Goal: Transaction & Acquisition: Purchase product/service

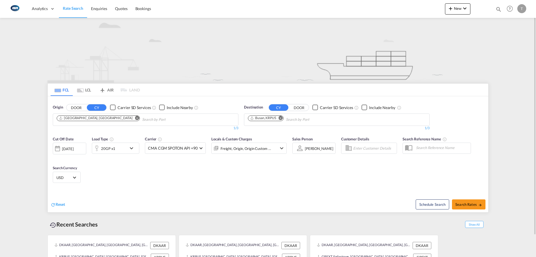
click at [88, 90] on md-tab-item "LCL" at bounding box center [84, 89] width 22 height 12
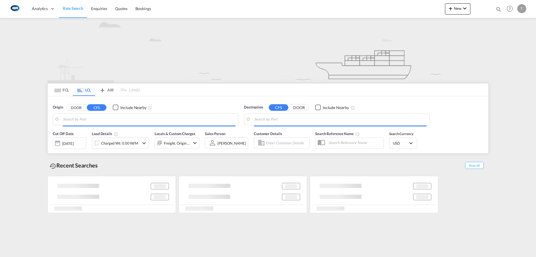
type input "DK-8700, Åes, Aggestrup, Bækkelund, Bollerstien, Brigsted, Egebjerg, Elbæk, Enn…"
type input "Jeddah, SAJED"
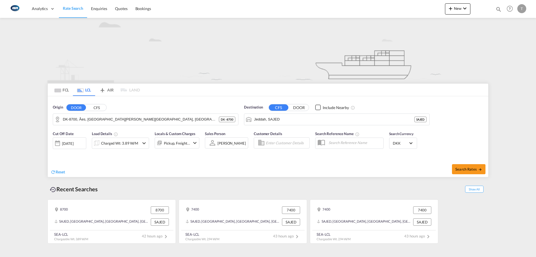
click at [87, 114] on md-input-container "DK-8700, Åes, Aggestrup, Bækkelund, Bollerstien, Brigsted, Egebjerg, Elbæk, Enn…" at bounding box center [145, 119] width 185 height 11
click at [103, 122] on input "DK-8700, Åes, Aggestrup, Bækkelund, Bollerstien, Brigsted, Egebjerg, Elbæk, Enn…" at bounding box center [149, 119] width 173 height 8
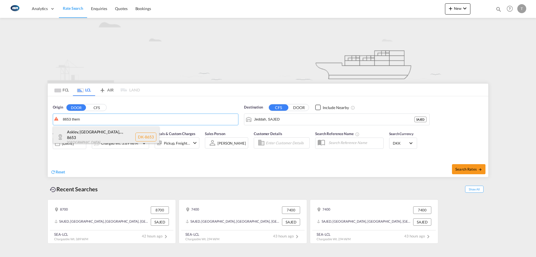
click at [102, 132] on div "Asklev, Bakbjerg,... , 8653 Denmark DK-8653" at bounding box center [106, 136] width 106 height 21
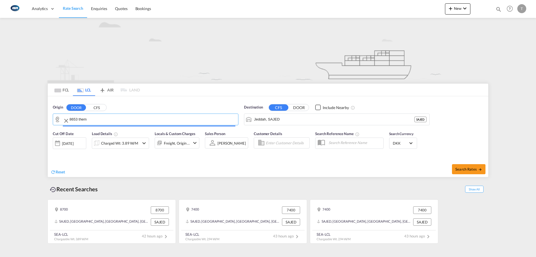
type input "DK-8653, Asklev, Bakbjerg, Boedskov, Brande, Engetved, Fogstrup, Glarbo, Hedegå…"
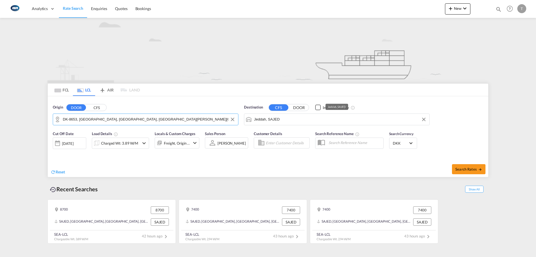
click at [305, 118] on input "Jeddah, SAJED" at bounding box center [340, 119] width 173 height 8
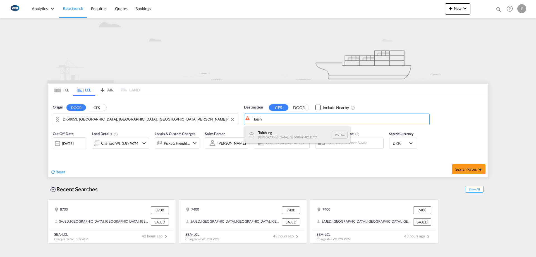
click at [305, 128] on div "Taich ung Taiwan, Province of China TWTXG" at bounding box center [297, 134] width 106 height 17
type input "Taichung, TWTXG"
click at [135, 145] on div "Charged Wt: 3.89 W/M" at bounding box center [119, 143] width 37 height 8
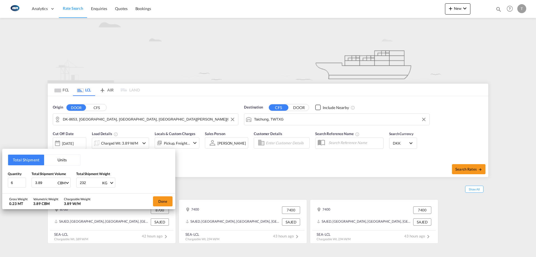
click at [61, 163] on button "Units" at bounding box center [62, 159] width 36 height 11
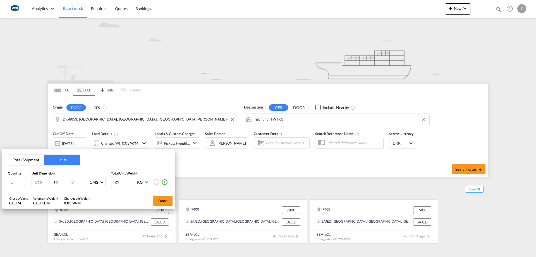
click at [32, 163] on button "Total Shipment" at bounding box center [26, 159] width 36 height 11
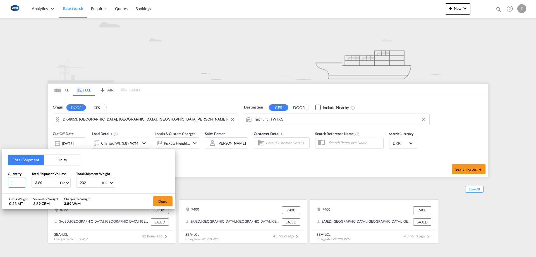
drag, startPoint x: 16, startPoint y: 185, endPoint x: 6, endPoint y: 185, distance: 9.2
click at [6, 185] on div "Total Shipment Units Quantity 1 Total Shipment Volume 3.89 CBM CBM CFT Total Sh…" at bounding box center [88, 171] width 173 height 45
type input "3"
type input "3.17"
type input "594"
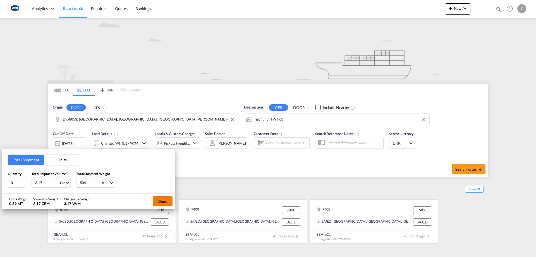
click at [160, 200] on button "Done" at bounding box center [163, 201] width 20 height 10
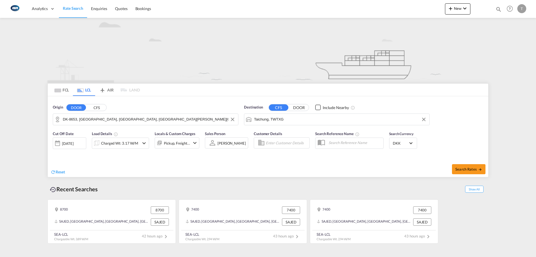
click at [178, 140] on div "Pickup, Freight +2" at bounding box center [177, 143] width 26 height 8
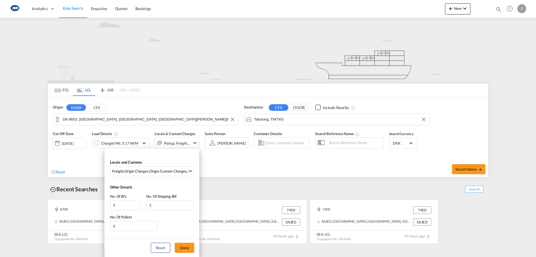
click at [166, 165] on div "Locals and Customs Freight , Origin Charges , Origin Custom Charges , Pickup Ch…" at bounding box center [151, 166] width 95 height 25
click at [166, 167] on md-select-value "Freight , Origin Charges , Origin Custom Charges , Pickup Charges" at bounding box center [153, 170] width 82 height 9
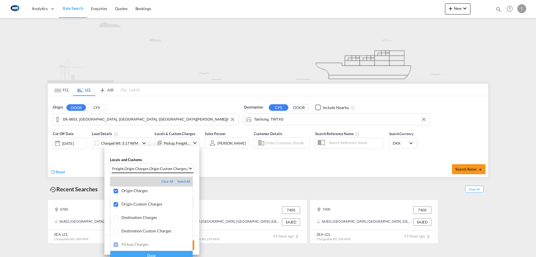
scroll to position [30, 0]
click at [167, 255] on div "Done" at bounding box center [151, 255] width 82 height 10
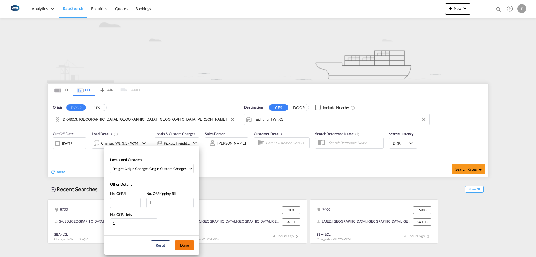
click at [184, 247] on button "Done" at bounding box center [185, 245] width 20 height 10
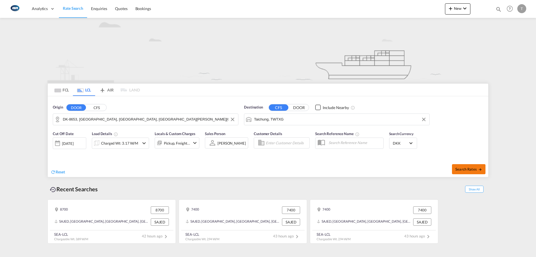
click at [461, 168] on span "Search Rates" at bounding box center [468, 169] width 27 height 4
type input "8653 to TWTXG / 27 Aug 2025"
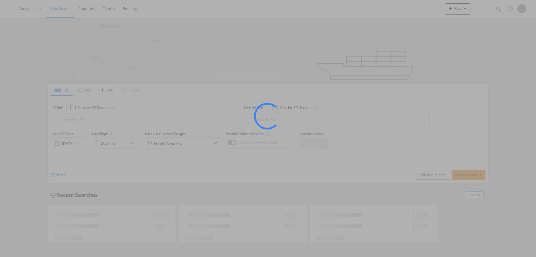
type input "[GEOGRAPHIC_DATA], [GEOGRAPHIC_DATA]"
type input "Busan, KRPUS"
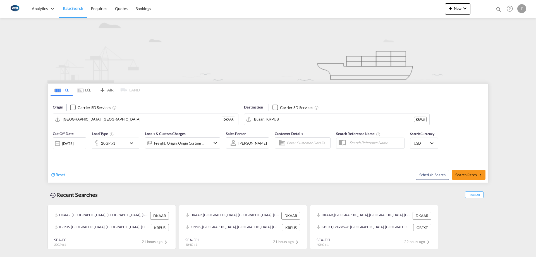
click at [96, 116] on input "[GEOGRAPHIC_DATA], [GEOGRAPHIC_DATA]" at bounding box center [142, 119] width 159 height 8
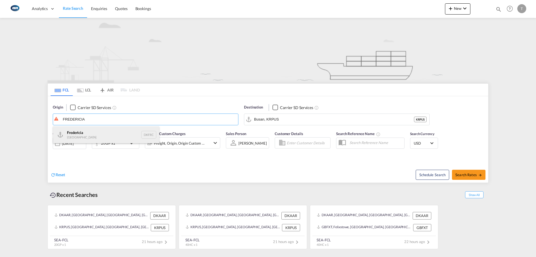
click at [99, 131] on div "Fredericia [GEOGRAPHIC_DATA] DKFRC" at bounding box center [106, 134] width 106 height 17
type input "[GEOGRAPHIC_DATA], DKFRC"
click at [118, 143] on div "20GP x1" at bounding box center [109, 142] width 35 height 11
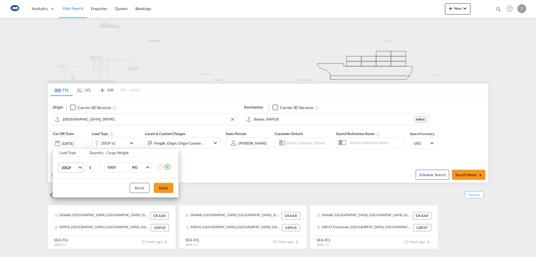
click at [79, 168] on md-select-value "20GP" at bounding box center [72, 166] width 22 height 9
click at [73, 195] on md-option "40HC" at bounding box center [76, 193] width 38 height 13
click at [164, 186] on button "Done" at bounding box center [164, 188] width 20 height 10
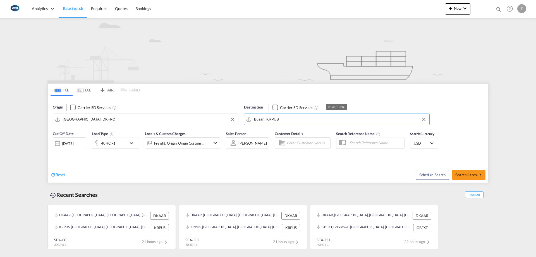
click at [297, 122] on input "Busan, KRPUS" at bounding box center [340, 119] width 173 height 8
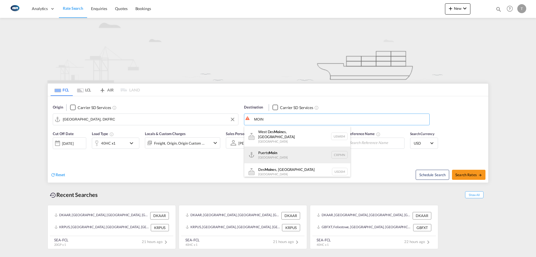
click at [293, 148] on div "Puerto [PERSON_NAME][GEOGRAPHIC_DATA] CRPMN" at bounding box center [297, 154] width 106 height 17
type input "[GEOGRAPHIC_DATA], CRPMN"
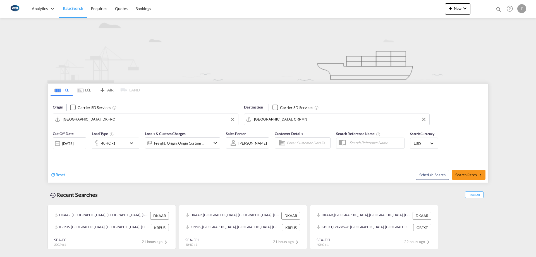
click at [431, 143] on span "Select Currency: $ USDUnited States Dollar" at bounding box center [431, 142] width 3 height 3
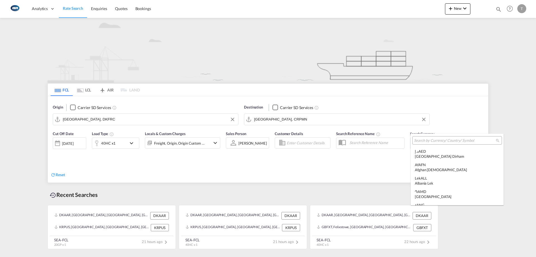
scroll to position [1927, 0]
click at [441, 139] on input "search" at bounding box center [455, 140] width 82 height 5
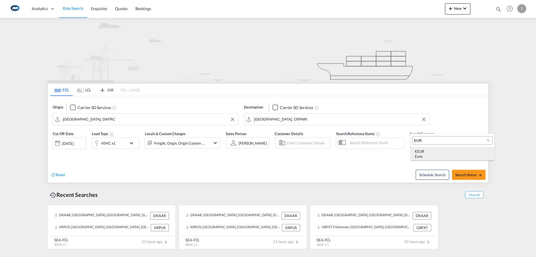
type input "EUR"
click at [453, 149] on div "€ EUR Euro" at bounding box center [452, 154] width 75 height 10
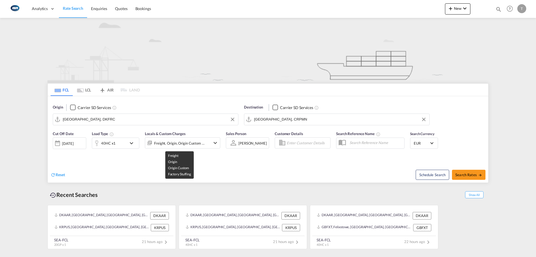
click at [184, 143] on div "Freight, Origin, Origin Custom +1" at bounding box center [179, 143] width 51 height 8
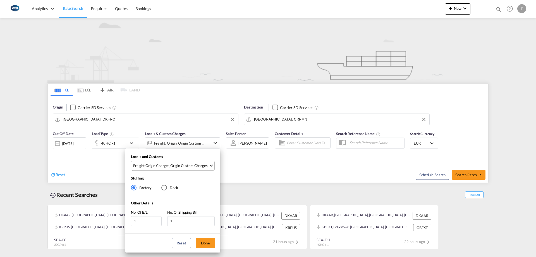
click at [180, 163] on div "Origin Custom Charges" at bounding box center [188, 165] width 37 height 5
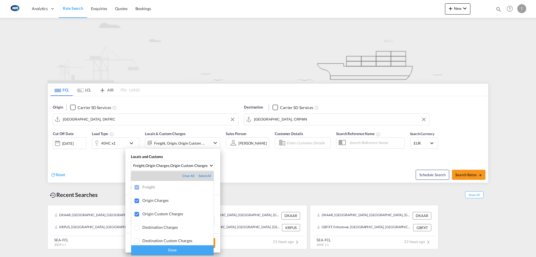
click at [185, 249] on div "Done" at bounding box center [172, 250] width 82 height 10
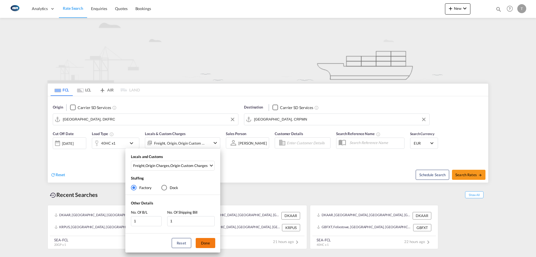
click at [199, 241] on button "Done" at bounding box center [206, 243] width 20 height 10
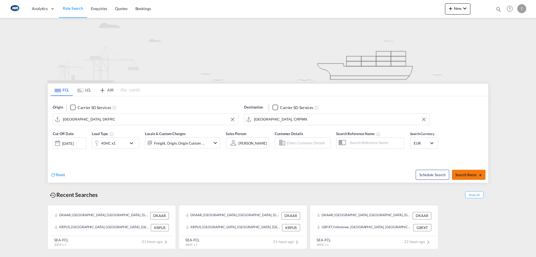
click at [468, 176] on span "Search Rates" at bounding box center [468, 174] width 27 height 4
type input "DKFRC to CRPMN / [DATE]"
